Goal: Task Accomplishment & Management: Manage account settings

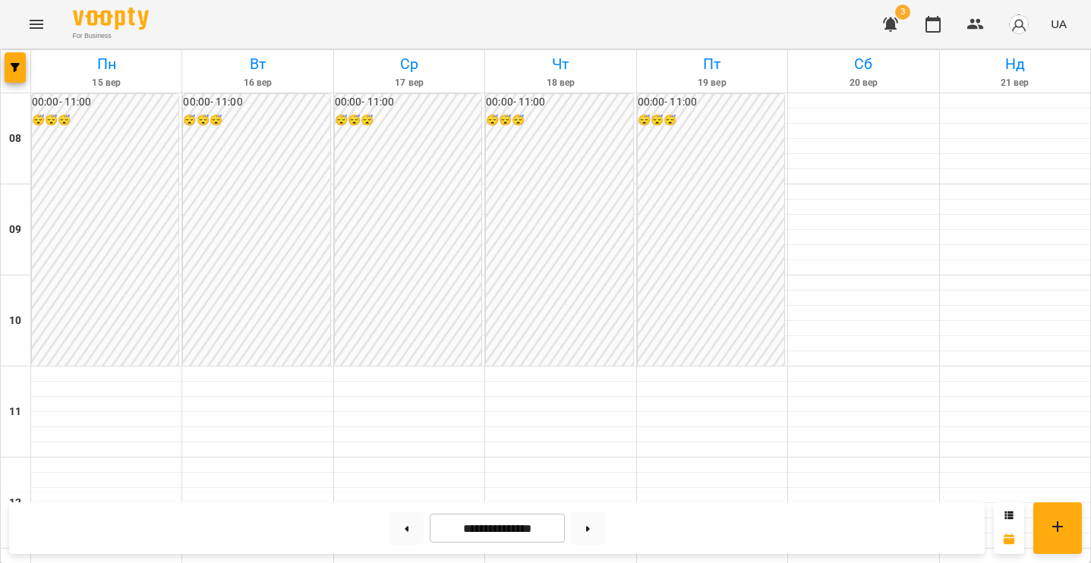
scroll to position [554, 0]
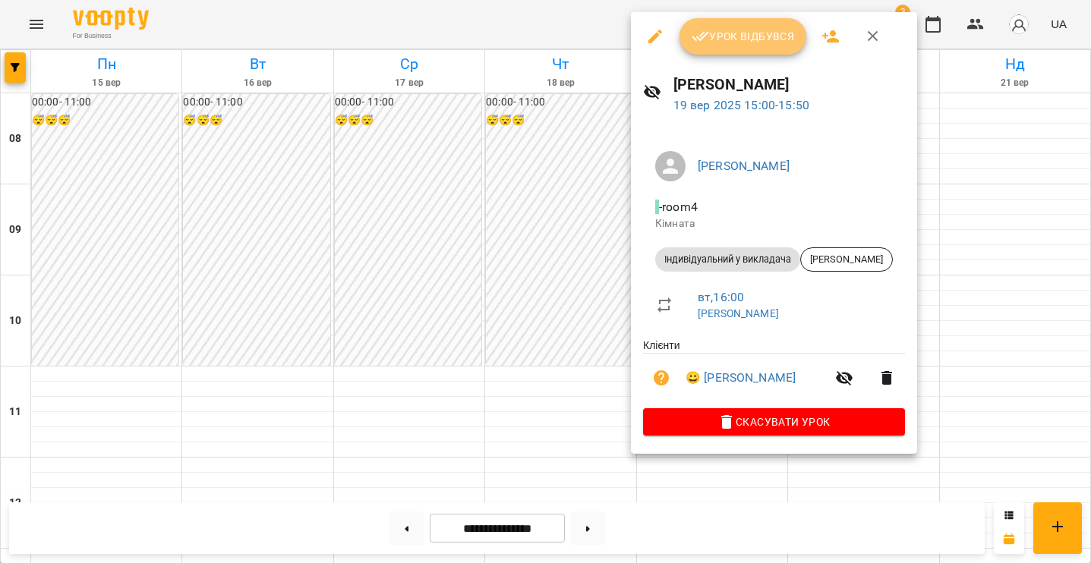
click at [745, 44] on span "Урок відбувся" at bounding box center [743, 36] width 103 height 18
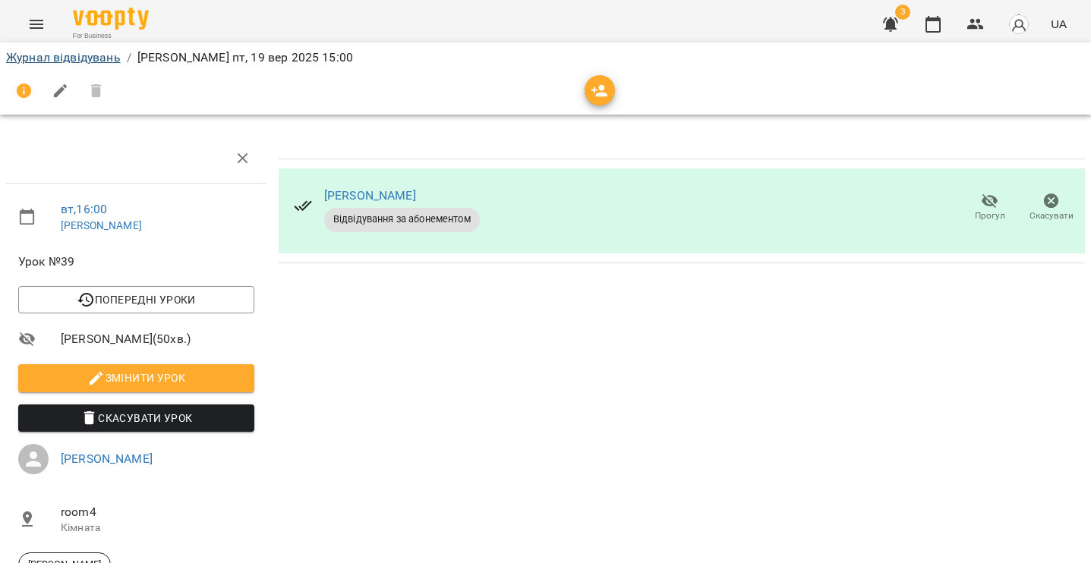
click at [85, 55] on link "Журнал відвідувань" at bounding box center [63, 57] width 115 height 14
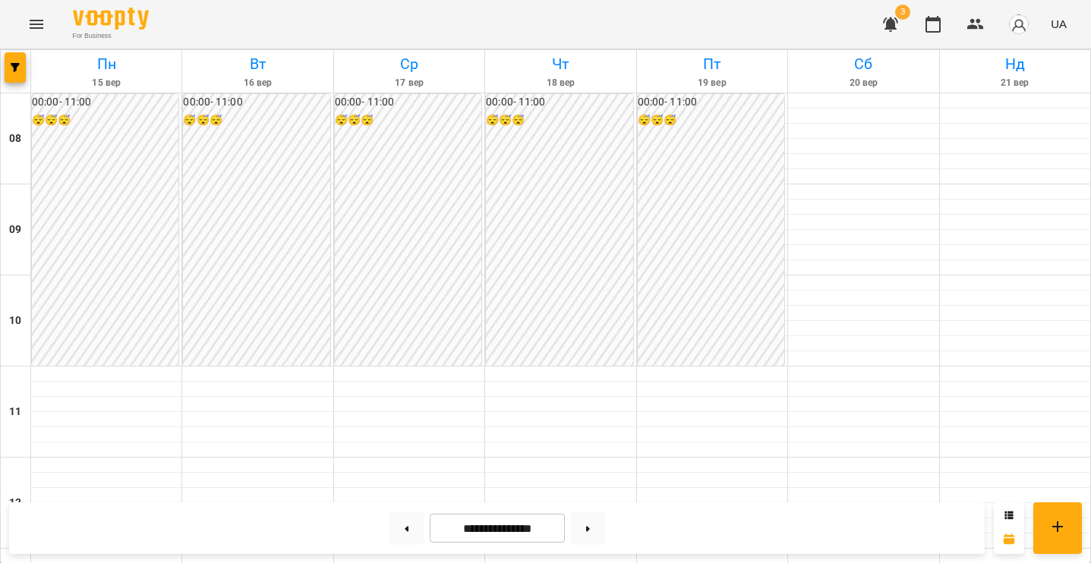
scroll to position [479, 0]
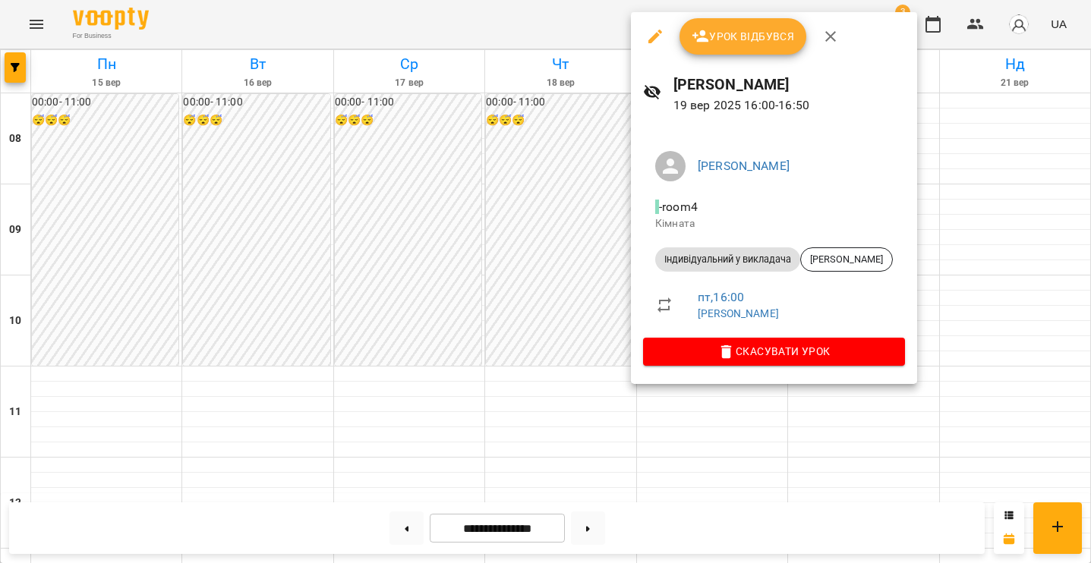
click at [721, 46] on button "Урок відбувся" at bounding box center [743, 36] width 128 height 36
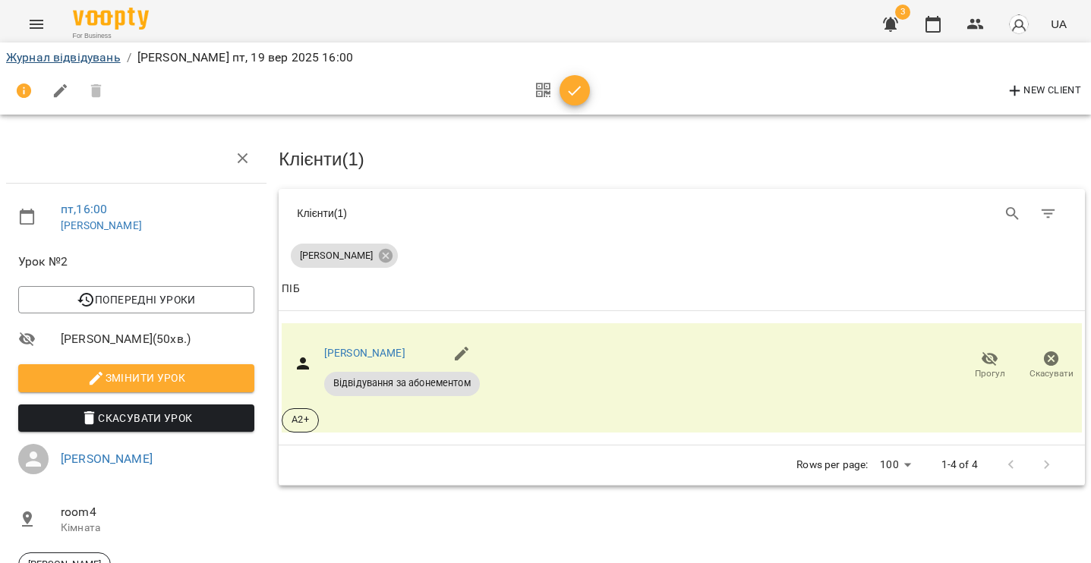
click at [58, 58] on link "Журнал відвідувань" at bounding box center [63, 57] width 115 height 14
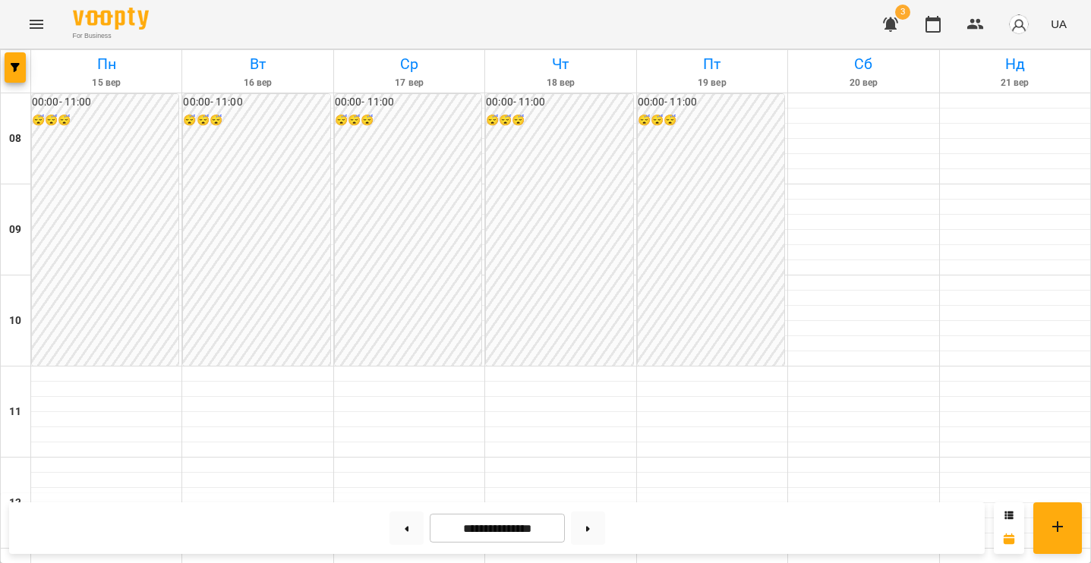
scroll to position [462, 0]
